Goal: Check status: Verify the current state of an ongoing process or item

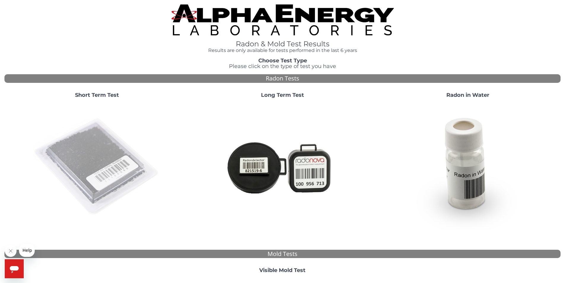
click at [109, 162] on img at bounding box center [97, 167] width 128 height 128
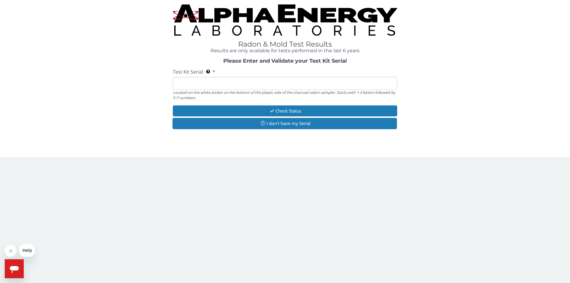
click at [220, 79] on input "Test Kit Serial Located on the white sticker on the bottom of the plastic side …" at bounding box center [285, 83] width 224 height 13
paste input "AA368206"
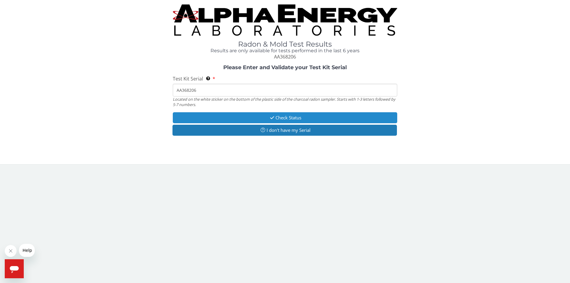
type input "AA368206"
click at [259, 118] on button "Check Status" at bounding box center [285, 117] width 224 height 11
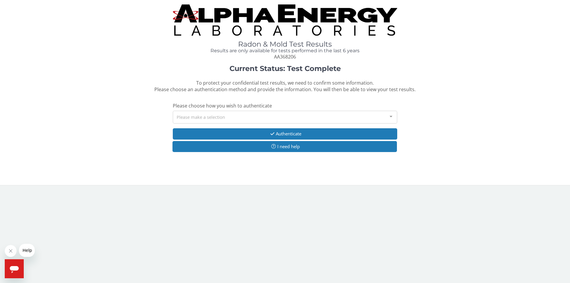
click at [204, 122] on div "Please make a selection" at bounding box center [285, 117] width 224 height 13
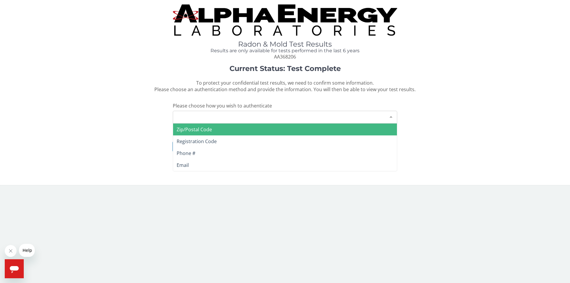
click at [191, 131] on span "Zip/Postal Code" at bounding box center [194, 129] width 35 height 7
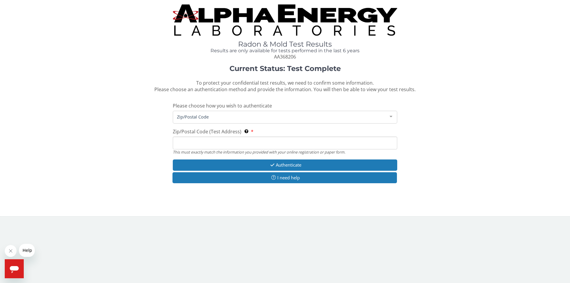
click at [191, 144] on input "Zip/Postal Code (Test Address) This must exactly match the information you prov…" at bounding box center [285, 143] width 224 height 13
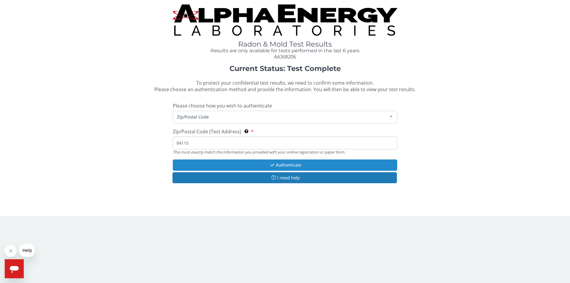
type input "84115"
click at [289, 162] on button "Authenticate" at bounding box center [285, 164] width 224 height 11
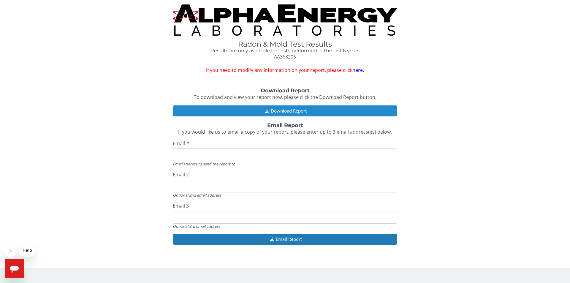
click at [303, 113] on button "Download Report" at bounding box center [285, 110] width 224 height 11
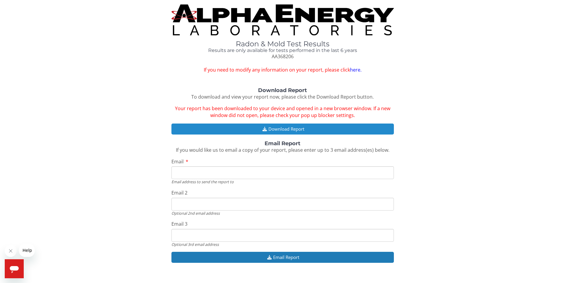
click at [265, 125] on button "Download Report" at bounding box center [283, 128] width 223 height 11
